Goal: Task Accomplishment & Management: Use online tool/utility

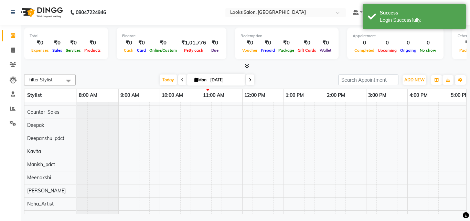
click at [313, 23] on nav "08047224946 Select Location × Looks Salon, Nsp Pacific Mall Default Panel My Pa…" at bounding box center [235, 12] width 470 height 25
click at [338, 10] on div at bounding box center [285, 13] width 120 height 7
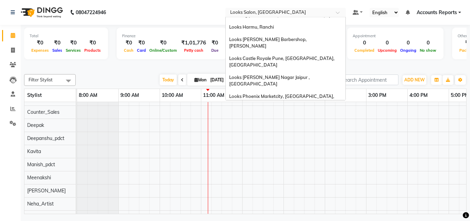
scroll to position [242, 0]
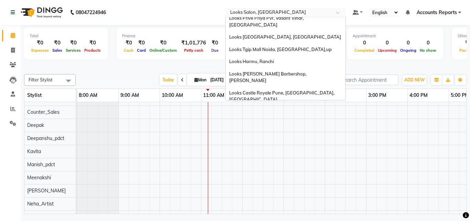
click at [289, 143] on div "Looks Prive Aerocity, [GEOGRAPHIC_DATA]" at bounding box center [286, 149] width 120 height 12
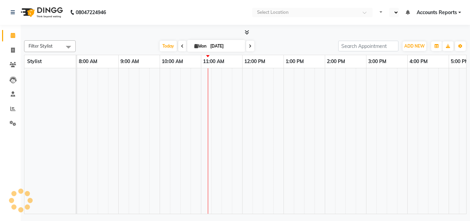
select select "en"
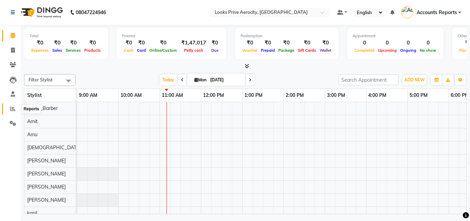
click at [15, 110] on icon at bounding box center [12, 108] width 5 height 5
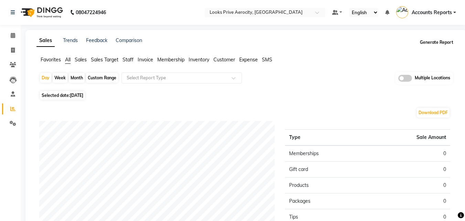
click at [427, 43] on button "Generate Report" at bounding box center [436, 43] width 37 height 10
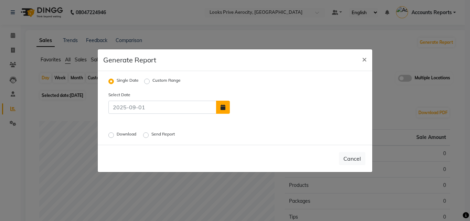
click at [223, 109] on icon "button" at bounding box center [223, 107] width 5 height 6
select select "9"
select select "2025"
click at [224, 110] on button "button" at bounding box center [223, 106] width 14 height 13
click at [223, 106] on icon "button" at bounding box center [223, 107] width 5 height 6
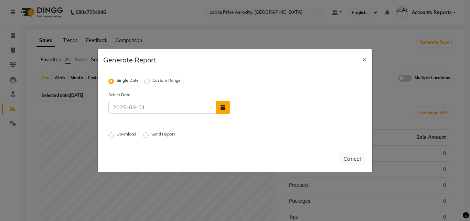
select select "9"
select select "2025"
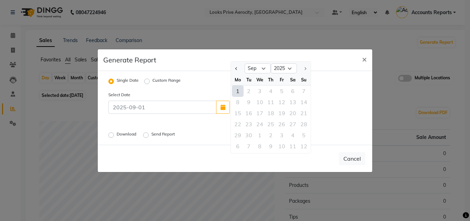
click at [152, 81] on label "Custom Range" at bounding box center [166, 81] width 28 height 8
click at [148, 81] on input "Custom Range" at bounding box center [148, 80] width 5 height 5
radio input "true"
select select "9"
select select "2025"
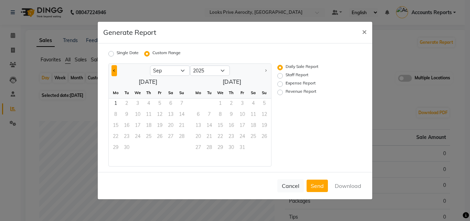
click at [114, 69] on span "Previous month" at bounding box center [114, 70] width 2 height 2
select select "8"
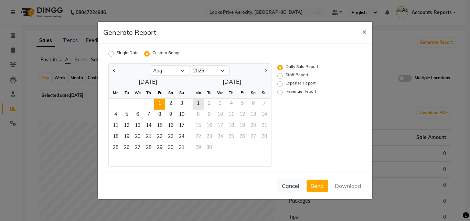
click at [159, 103] on span "1" at bounding box center [159, 103] width 11 height 11
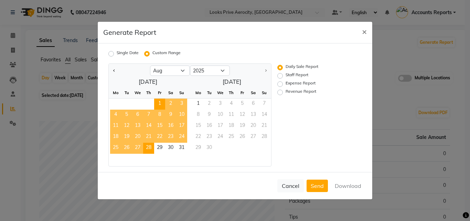
click at [152, 146] on span "28" at bounding box center [148, 147] width 11 height 11
click at [286, 75] on label "Staff Report" at bounding box center [297, 76] width 23 height 8
click at [280, 75] on input "Staff Report" at bounding box center [281, 75] width 5 height 5
radio input "true"
click at [342, 187] on button "Download" at bounding box center [348, 185] width 35 height 12
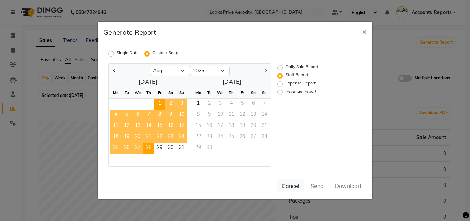
click at [286, 84] on label "Expense Report" at bounding box center [301, 84] width 30 height 8
click at [280, 84] on input "Expense Report" at bounding box center [281, 84] width 5 height 5
radio input "true"
click at [286, 92] on label "Revenue Report" at bounding box center [301, 92] width 31 height 8
click at [280, 92] on input "Revenue Report" at bounding box center [281, 92] width 5 height 5
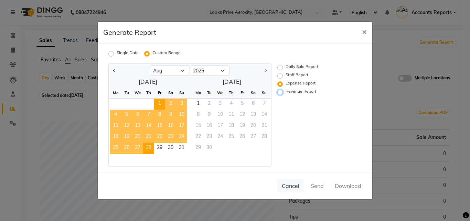
radio input "true"
click at [286, 66] on label "Daily Sale Report" at bounding box center [302, 67] width 33 height 8
click at [281, 66] on input "Daily Sale Report" at bounding box center [281, 67] width 5 height 5
radio input "true"
click at [341, 187] on button "Download" at bounding box center [348, 185] width 35 height 12
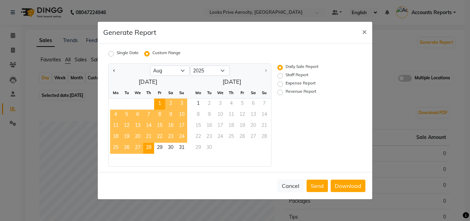
click at [326, 109] on div "Daily Sale Report Staff Report Expense Report Revenue Report" at bounding box center [314, 114] width 84 height 103
click at [291, 183] on button "Cancel" at bounding box center [290, 185] width 26 height 13
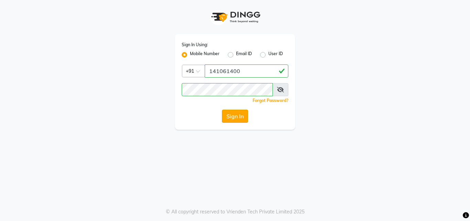
click at [233, 115] on button "Sign In" at bounding box center [235, 115] width 26 height 13
